Goal: Consume media (video, audio)

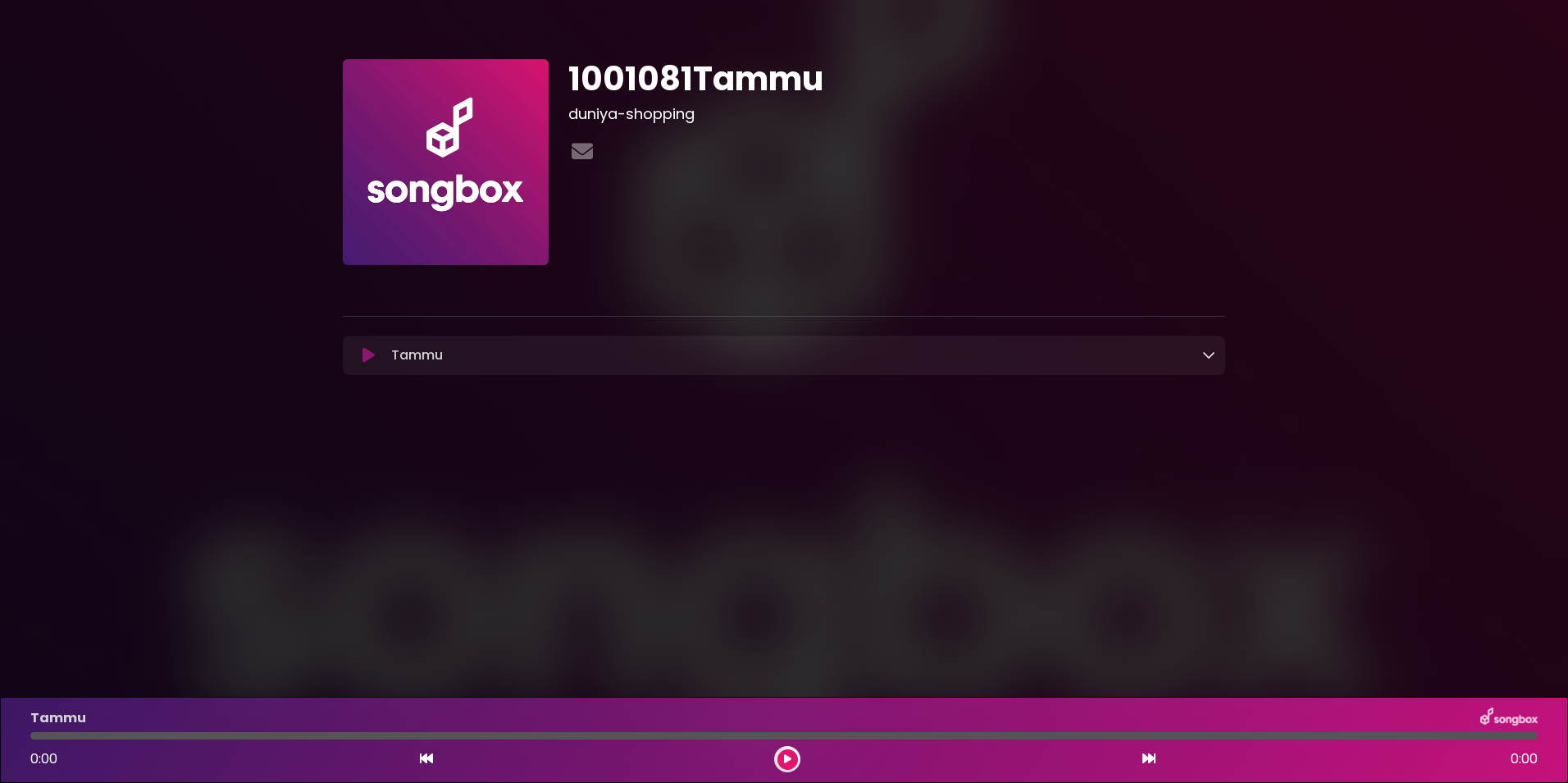
click at [376, 352] on button at bounding box center [368, 355] width 32 height 17
click at [1208, 356] on icon at bounding box center [1209, 354] width 13 height 13
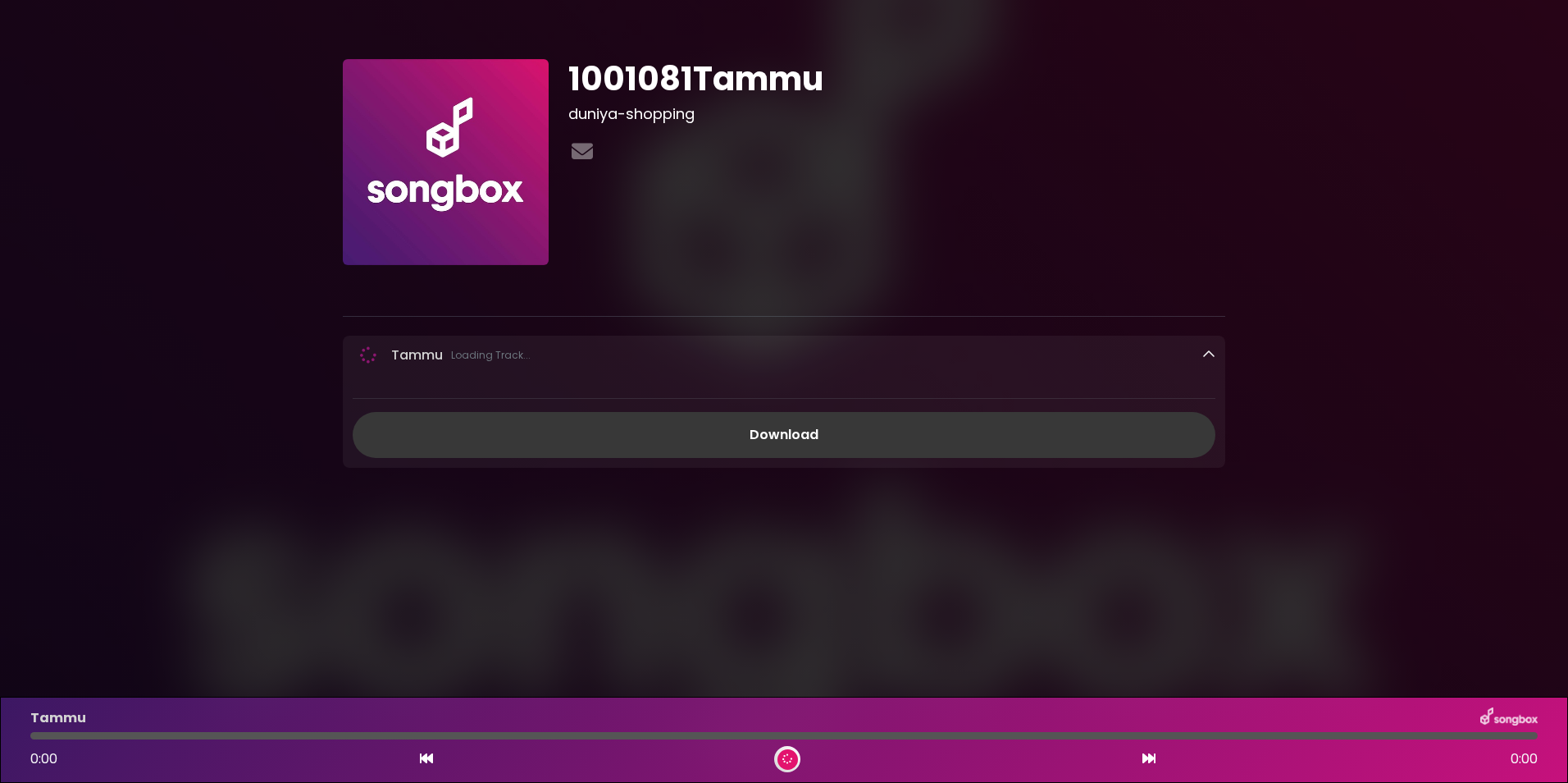
click at [774, 435] on link "Download" at bounding box center [784, 434] width 863 height 46
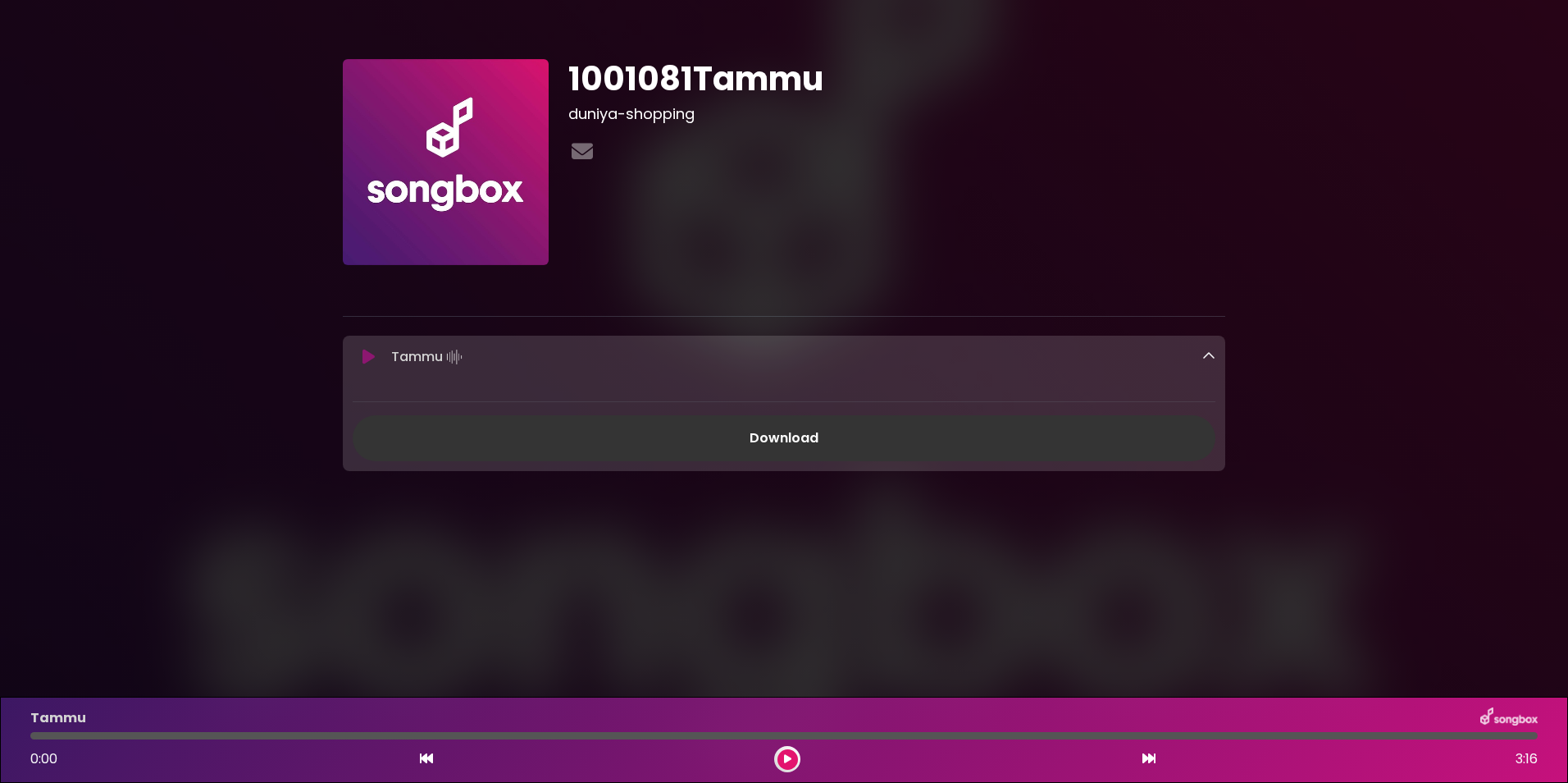
click at [801, 223] on div "1001081Tammu duniya-shopping" at bounding box center [897, 162] width 677 height 206
click at [793, 757] on button at bounding box center [788, 760] width 20 height 20
click at [792, 758] on button at bounding box center [788, 760] width 20 height 20
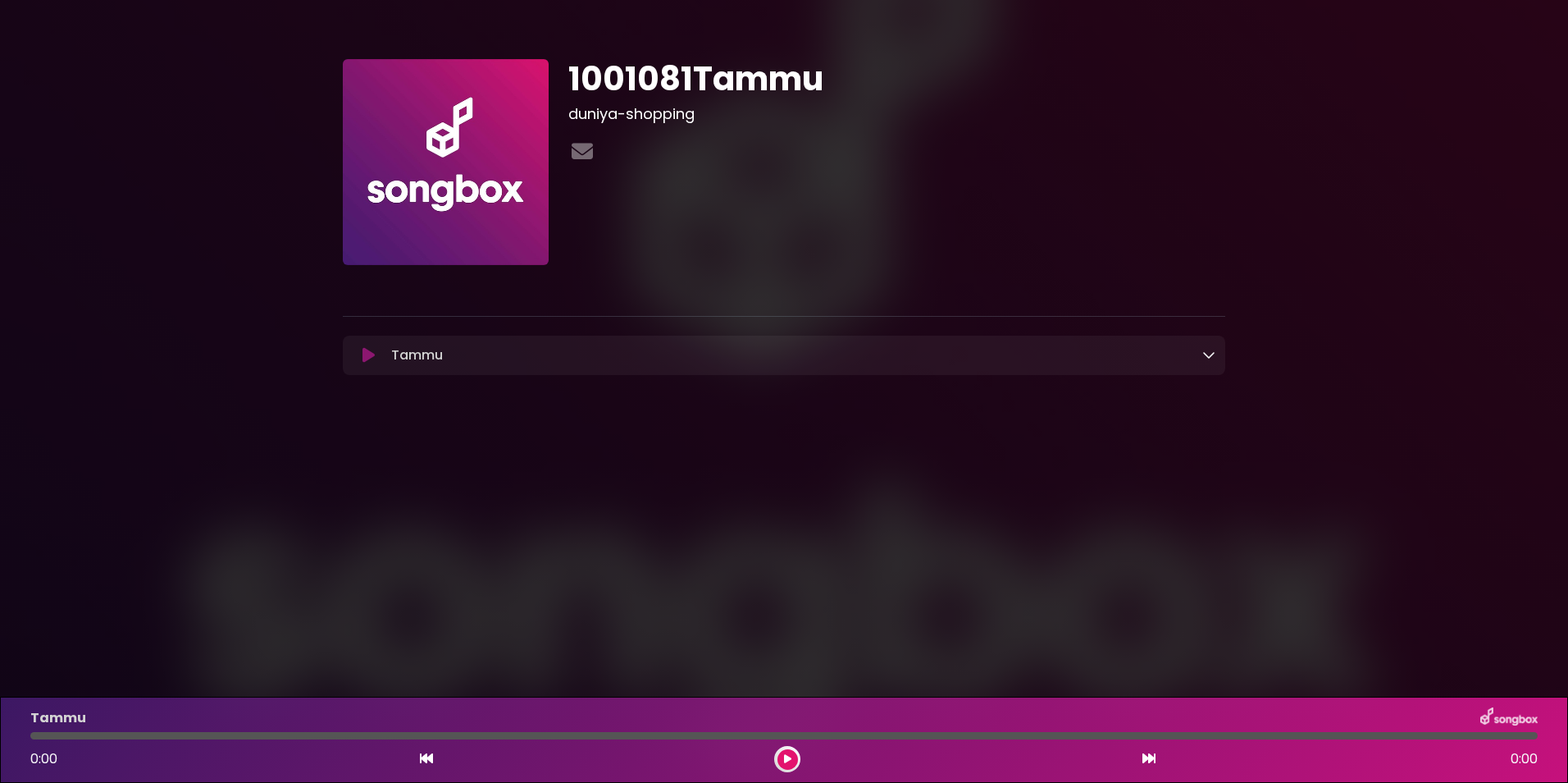
click at [359, 355] on button at bounding box center [368, 355] width 32 height 17
